Goal: Transaction & Acquisition: Subscribe to service/newsletter

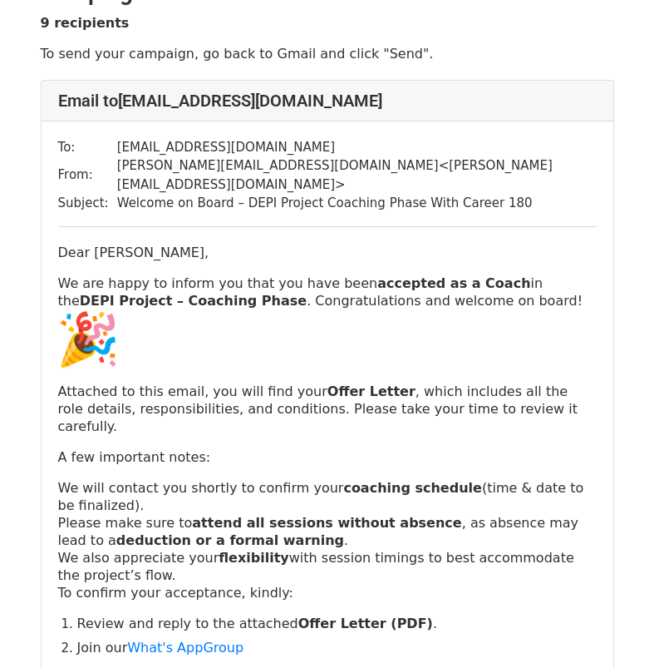
click at [118, 309] on img "🎉" at bounding box center [88, 339] width 60 height 60
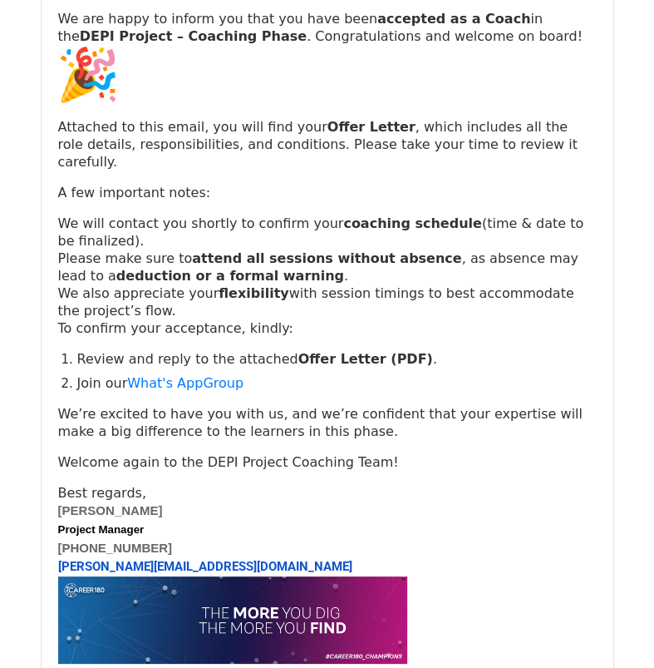
scroll to position [3058, 0]
